Goal: Navigation & Orientation: Go to known website

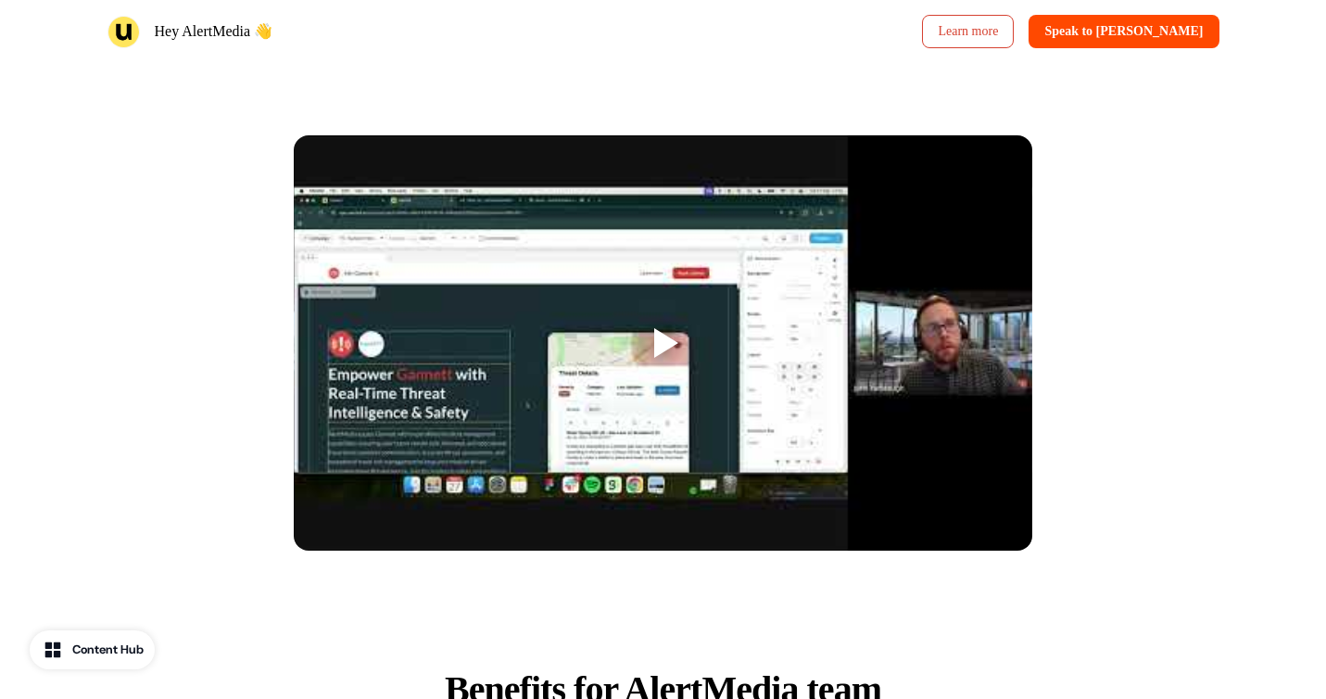
scroll to position [1252, 0]
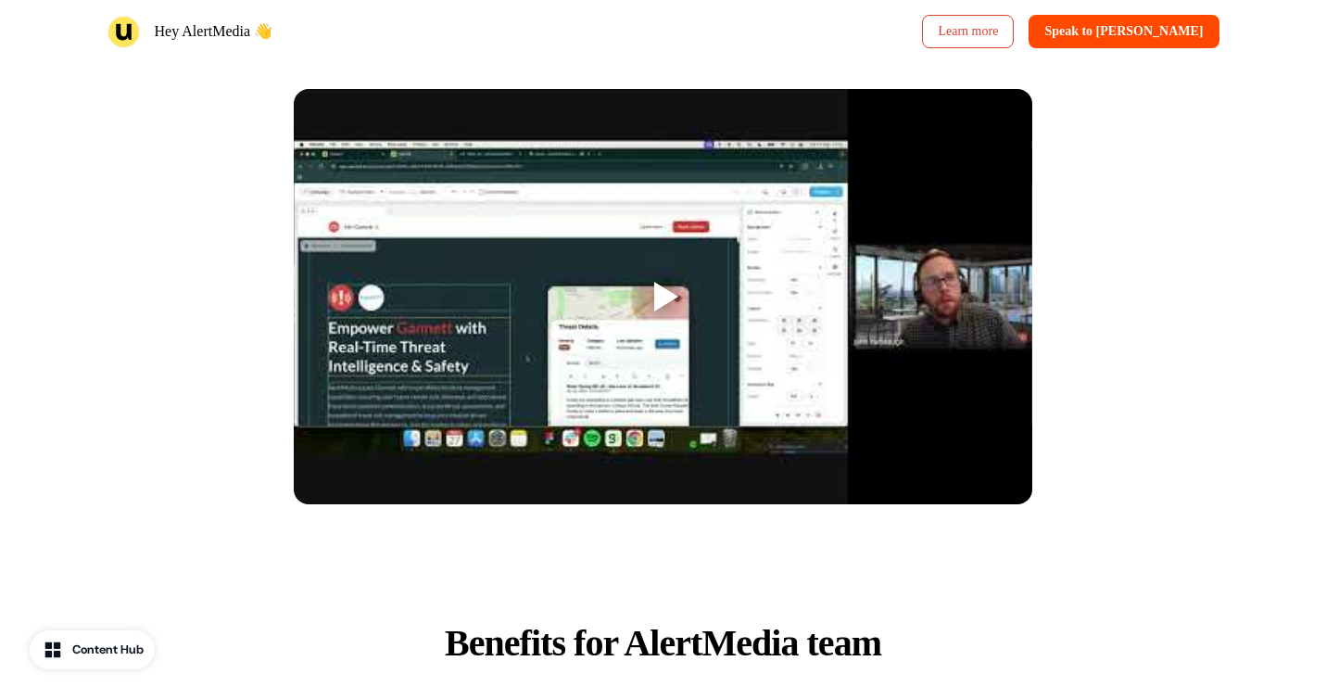
click at [674, 286] on div at bounding box center [666, 297] width 24 height 30
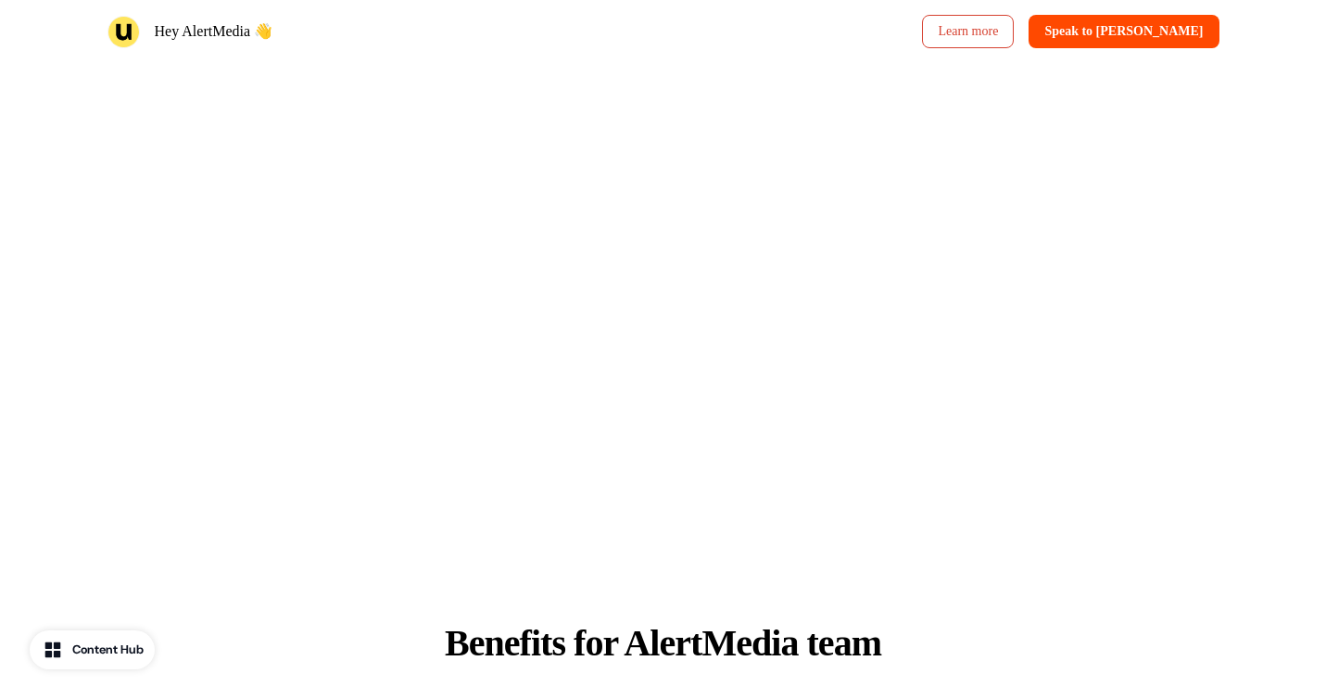
click at [127, 260] on div at bounding box center [664, 297] width 1224 height 564
click at [115, 383] on div at bounding box center [664, 297] width 1224 height 564
click at [127, 271] on div at bounding box center [664, 297] width 1224 height 564
click at [141, 264] on div at bounding box center [664, 297] width 1224 height 564
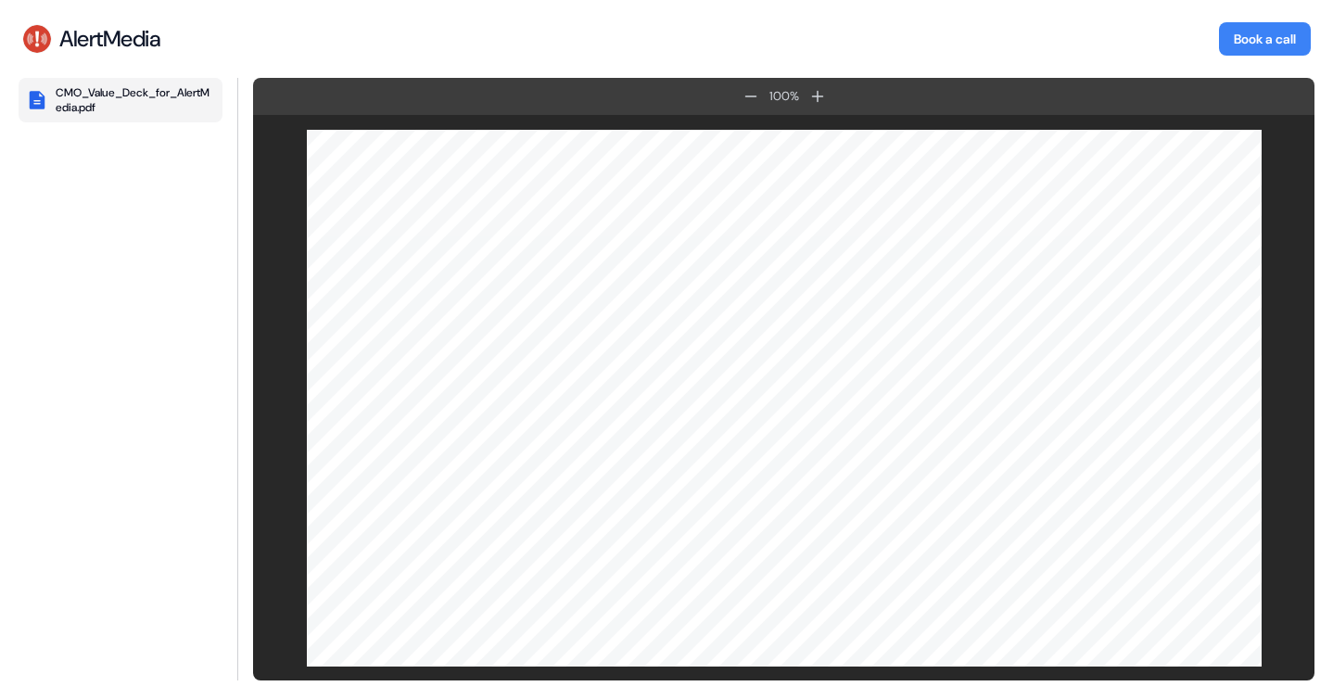
scroll to position [4413, 0]
